Goal: Information Seeking & Learning: Learn about a topic

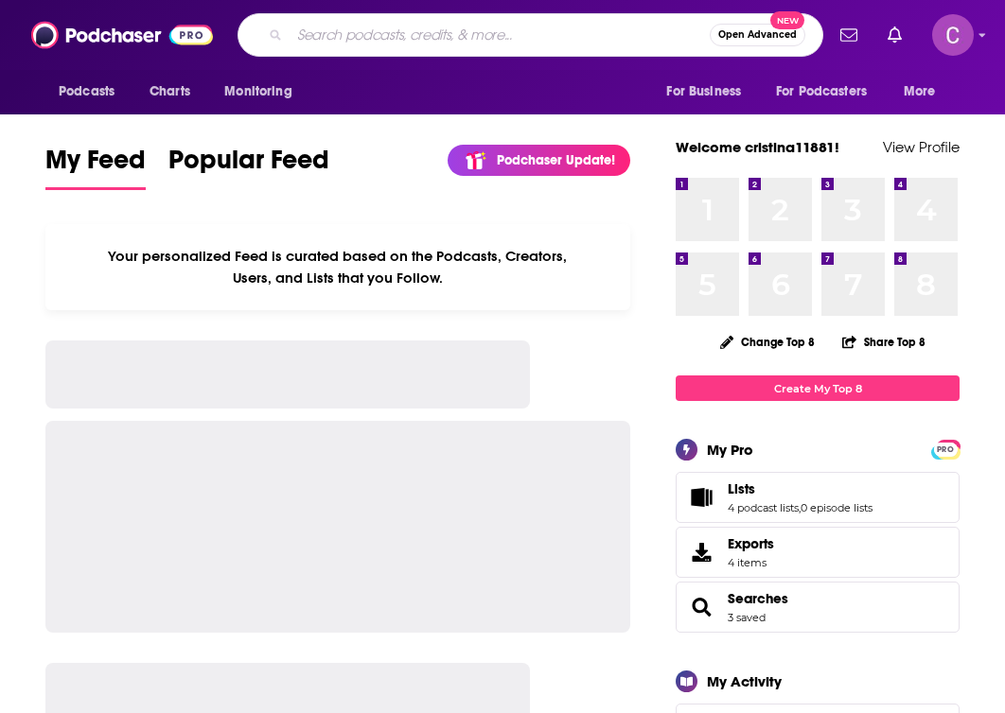
click at [331, 24] on input "Search podcasts, credits, & more..." at bounding box center [499, 35] width 420 height 30
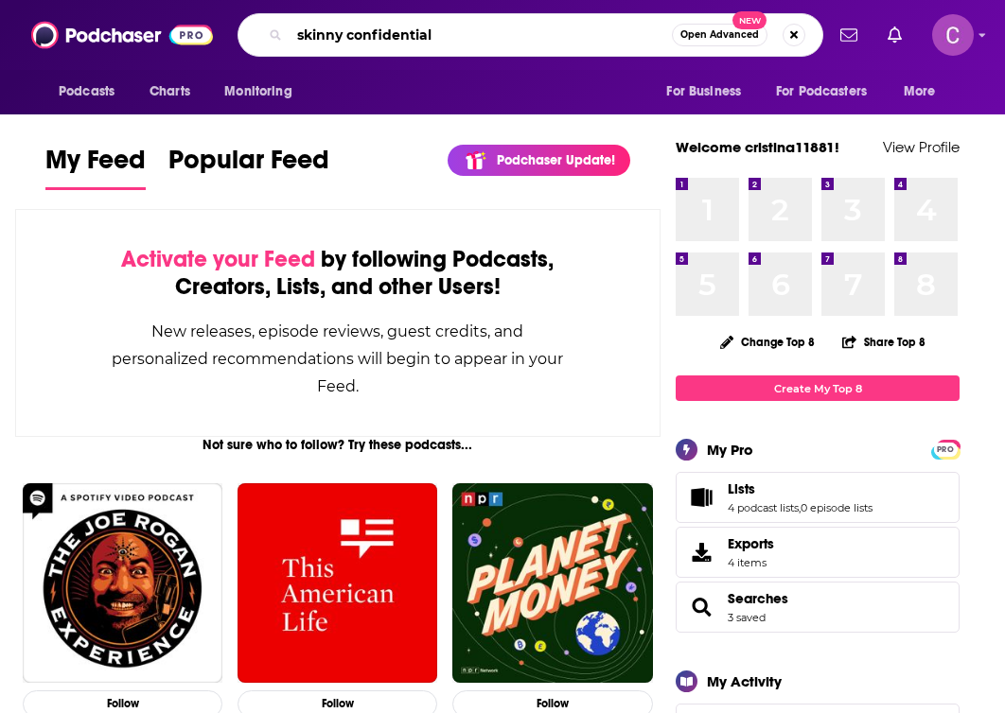
type input "skinny confidential"
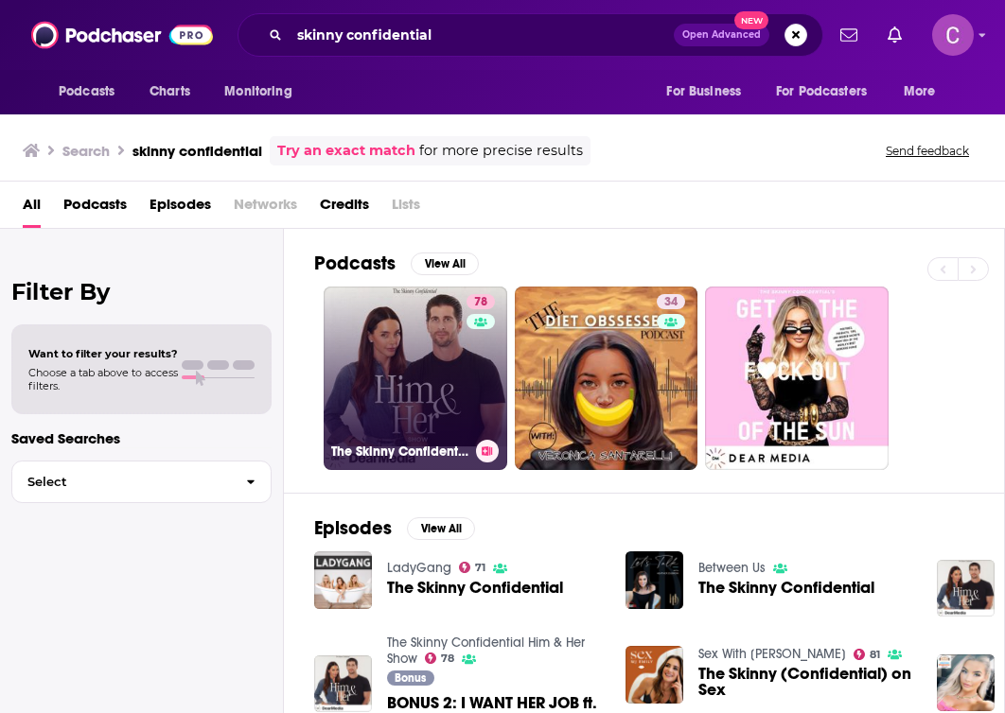
click at [356, 348] on link "78 The Skinny Confidential Him & Her Show" at bounding box center [416, 379] width 184 height 184
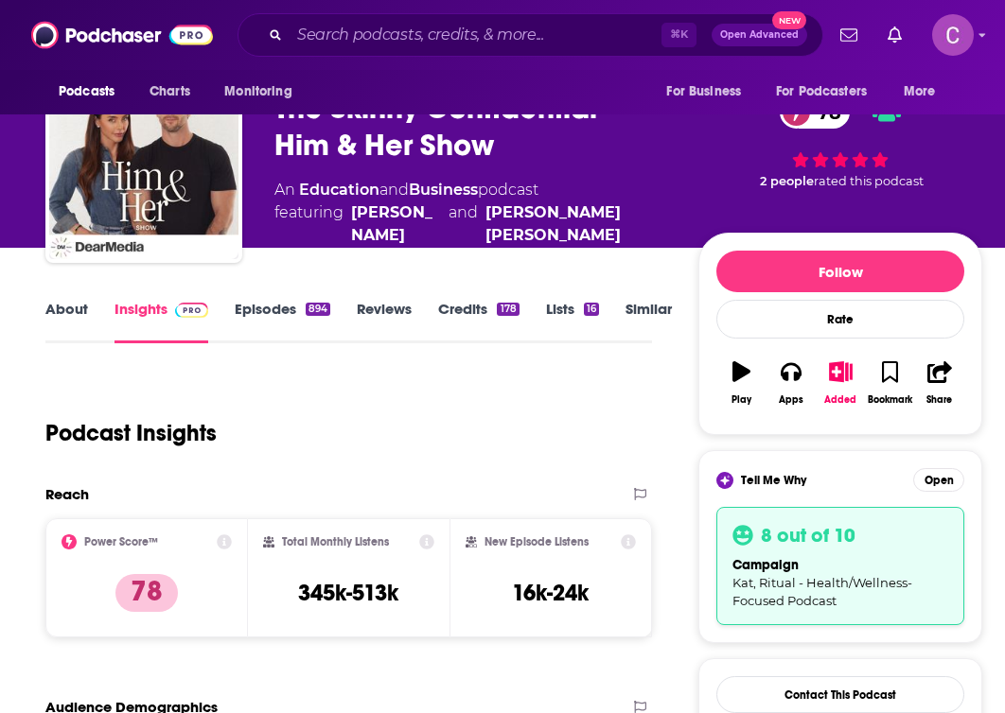
scroll to position [79, 0]
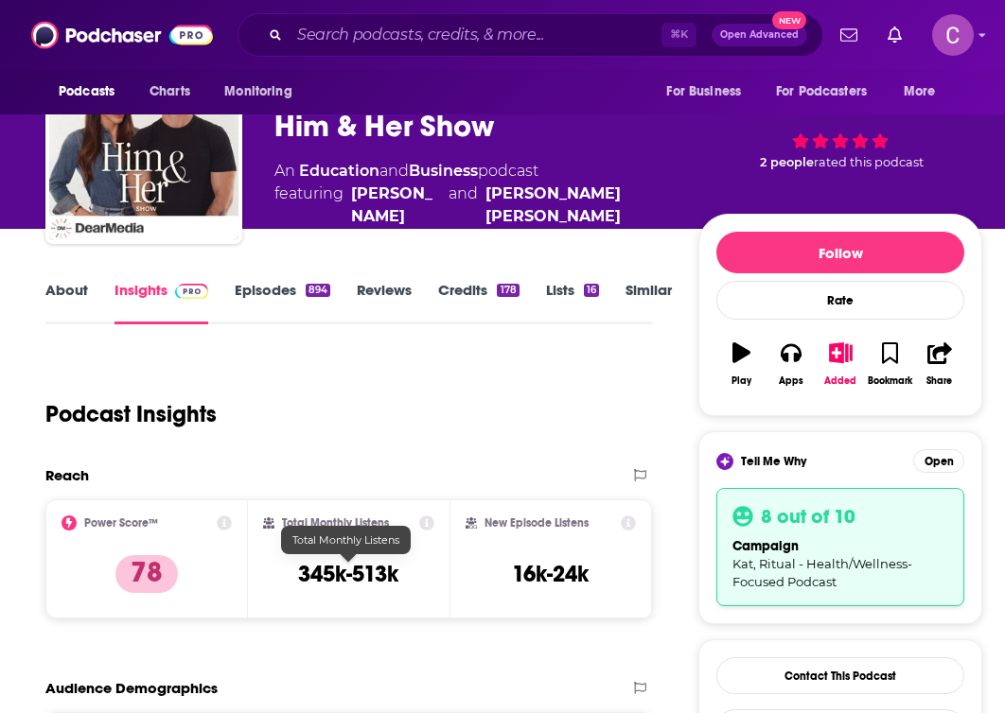
click at [367, 571] on h3 "345k-513k" at bounding box center [348, 574] width 100 height 28
copy div "345k-513k"
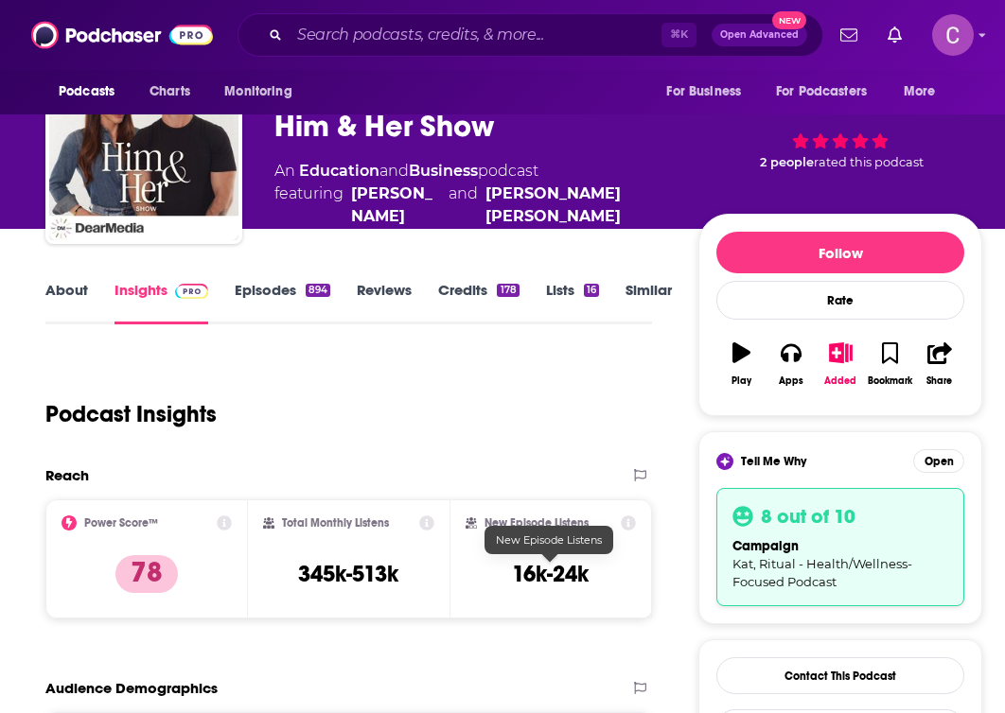
click at [549, 578] on h3 "16k-24k" at bounding box center [550, 574] width 77 height 28
copy div "16k-24k Export One-Sheet"
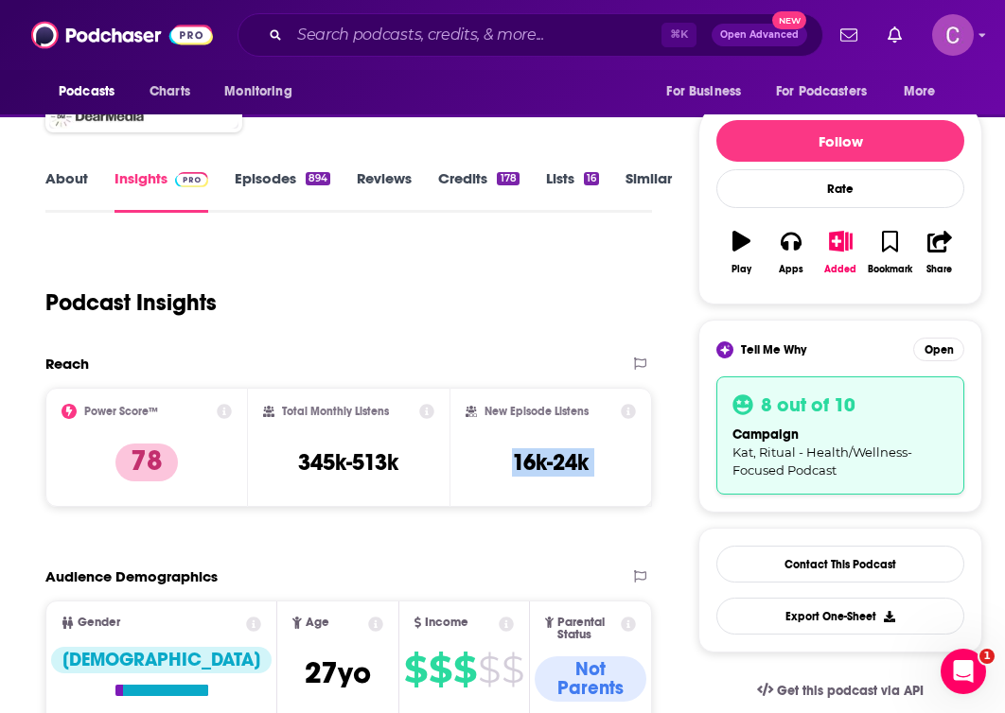
scroll to position [195, 0]
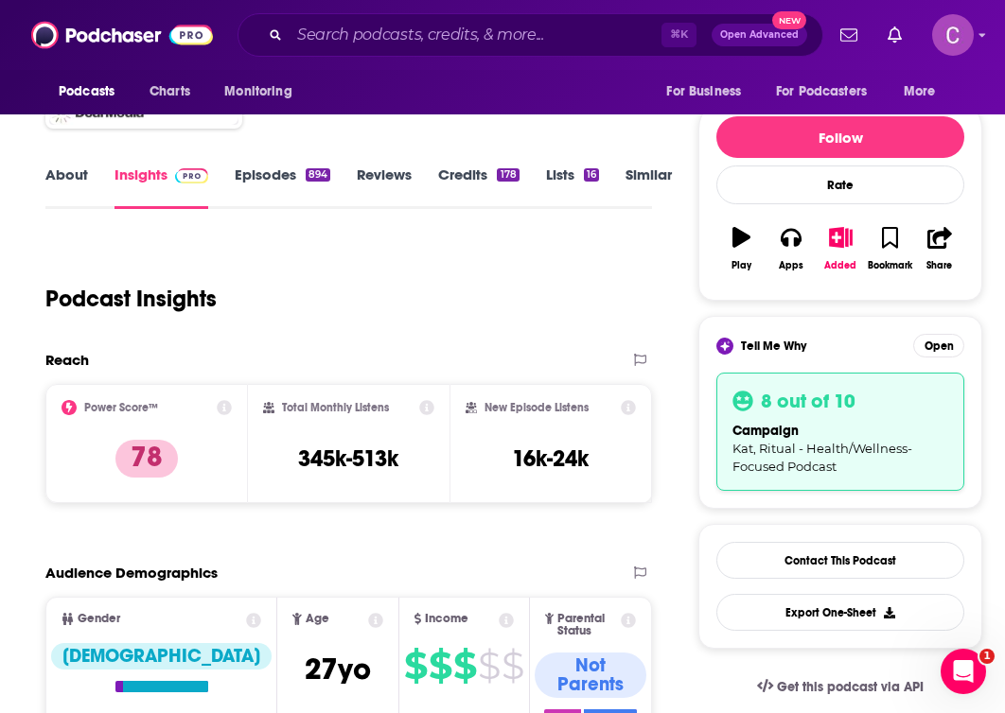
click at [632, 409] on icon at bounding box center [628, 407] width 15 height 15
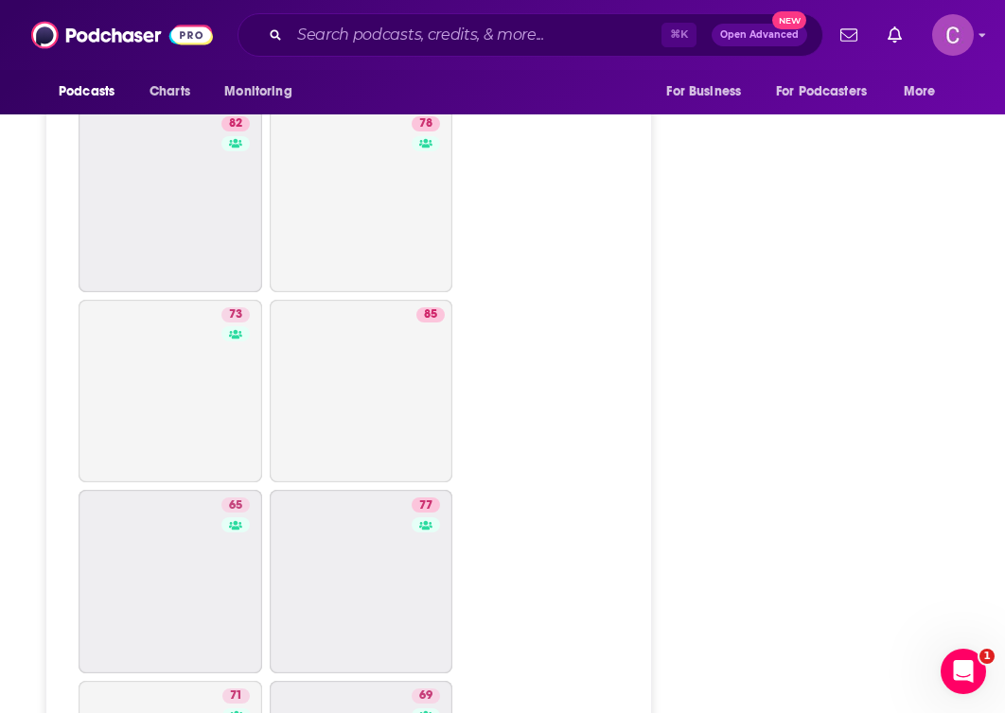
scroll to position [5786, 0]
